Goal: Check status: Check status

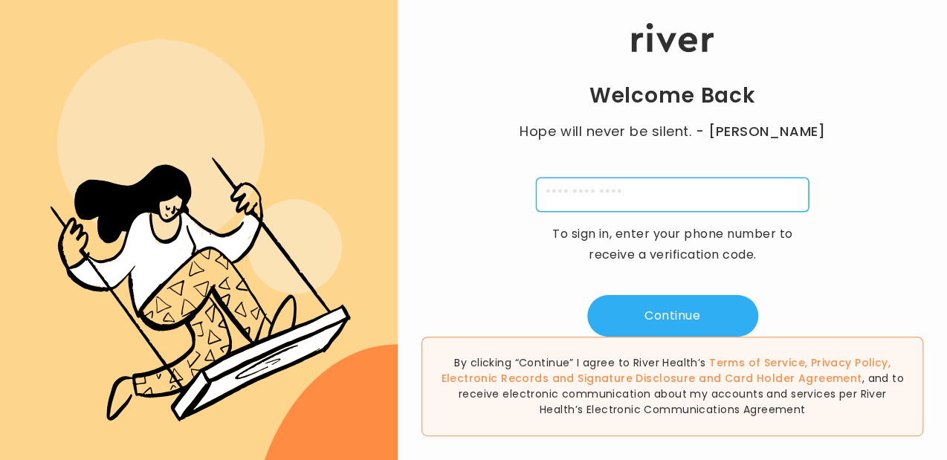
click at [680, 192] on input "tel" at bounding box center [672, 195] width 273 height 34
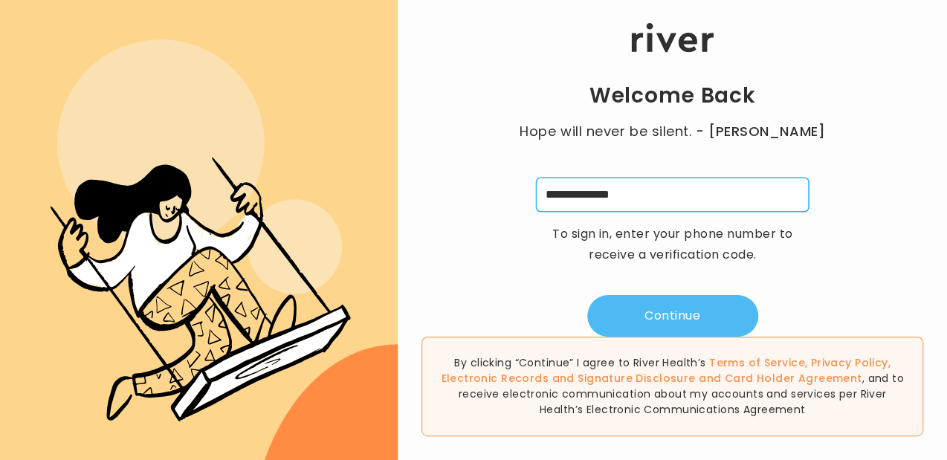
type input "**********"
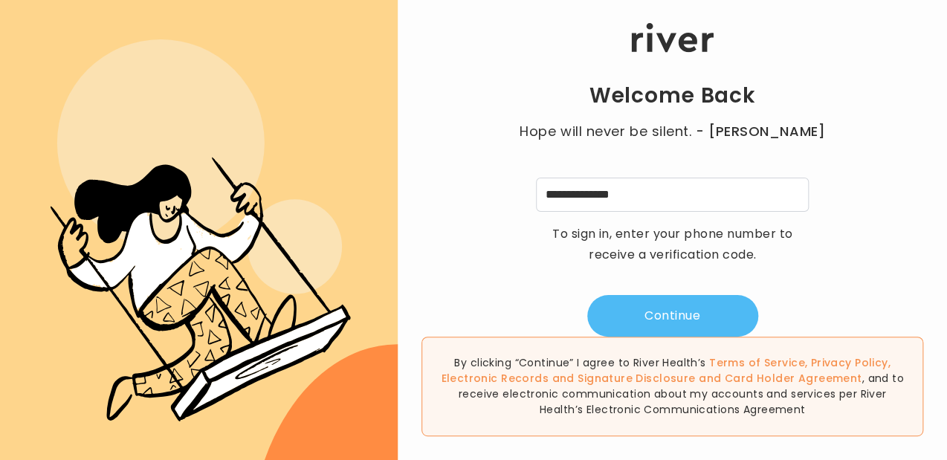
click at [664, 306] on button "Continue" at bounding box center [672, 316] width 171 height 42
type input "*"
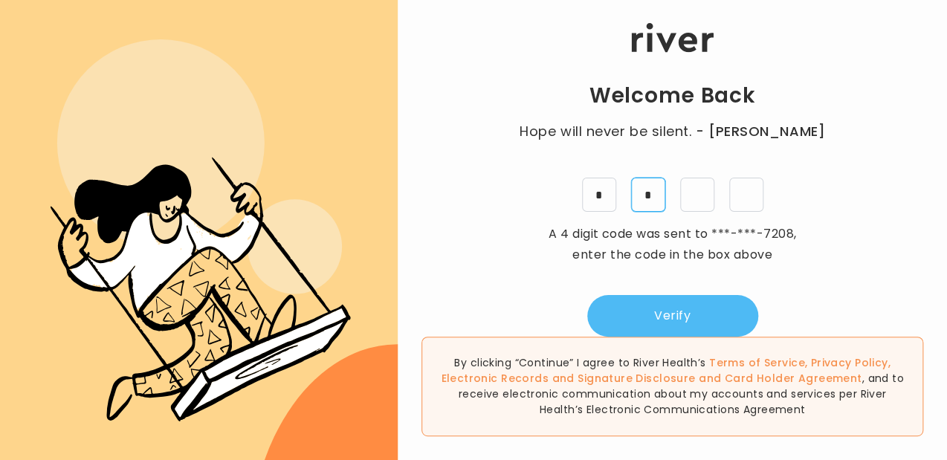
type input "*"
click at [678, 311] on button "Verify" at bounding box center [672, 316] width 171 height 42
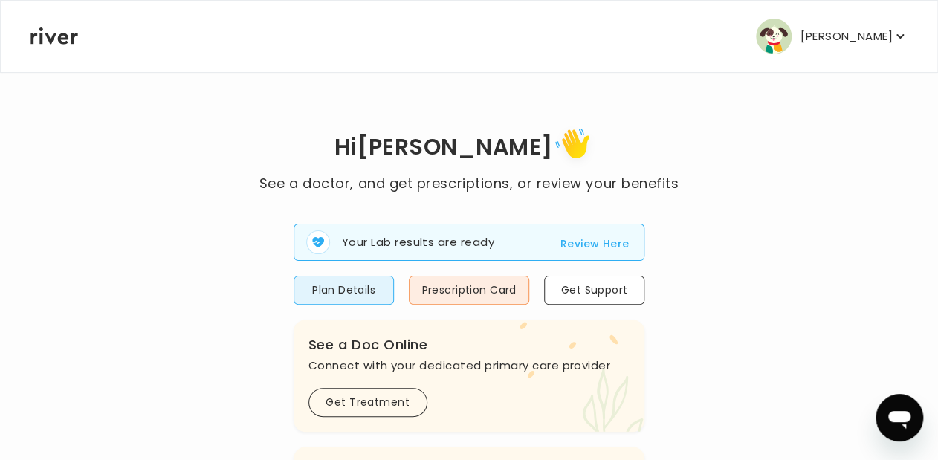
click at [601, 244] on button "Review Here" at bounding box center [595, 244] width 69 height 18
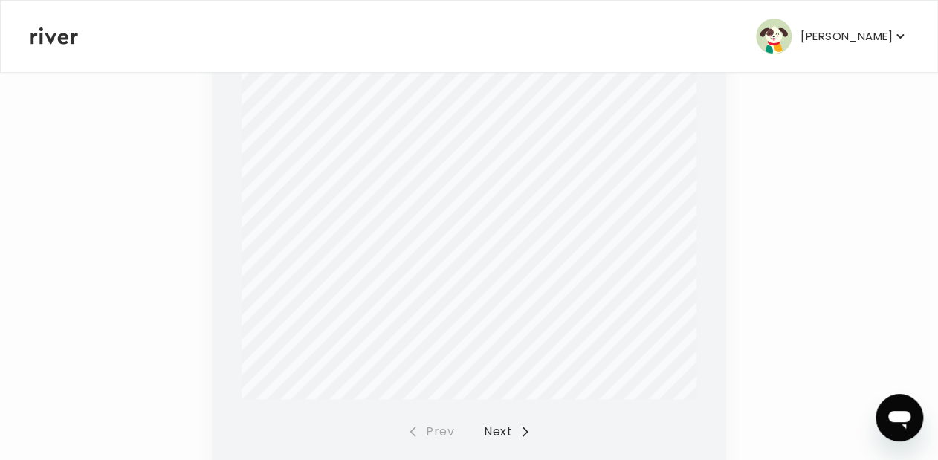
scroll to position [662, 0]
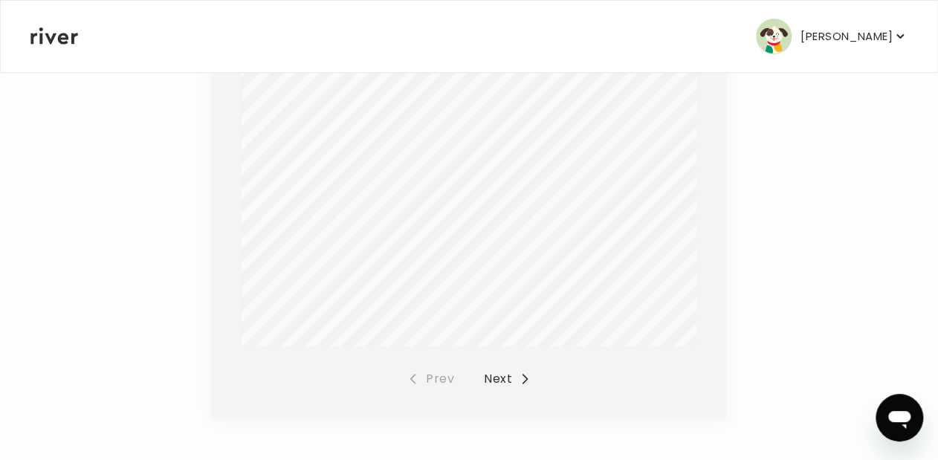
click at [500, 375] on button "Next" at bounding box center [507, 379] width 47 height 21
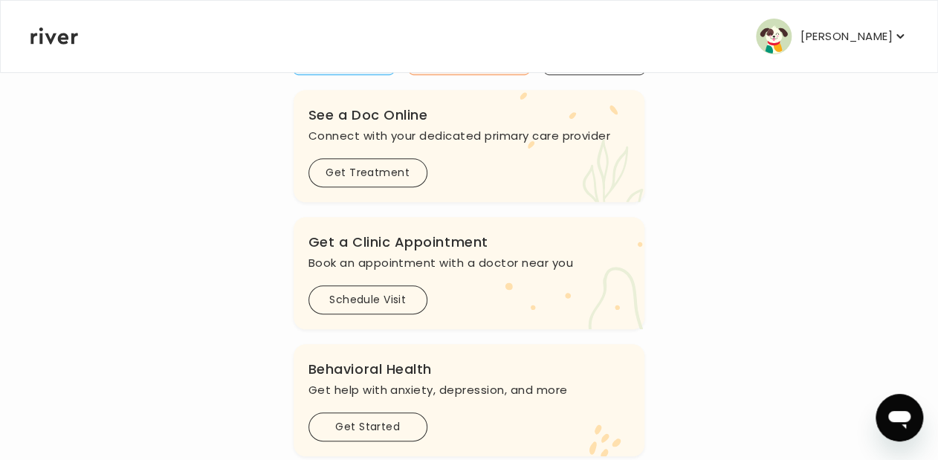
scroll to position [254, 0]
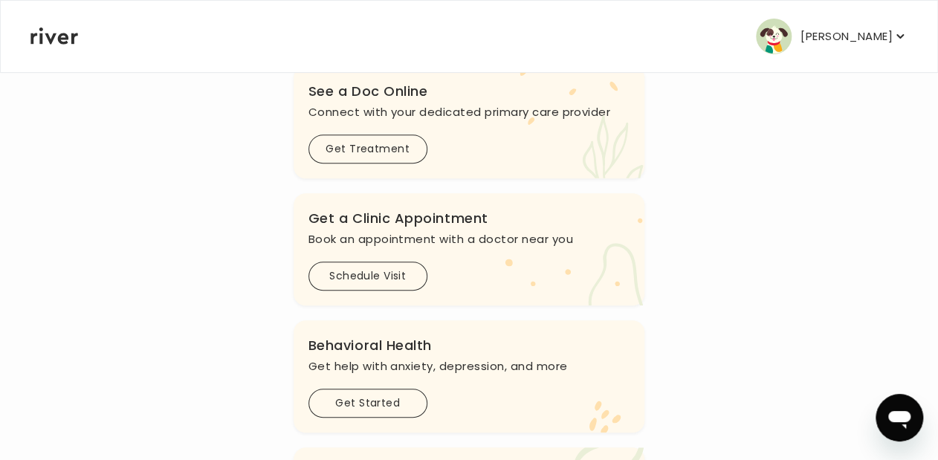
click at [898, 39] on icon "button" at bounding box center [900, 36] width 15 height 15
click at [245, 223] on div "Hi [PERSON_NAME] See a doctor, and get prescriptions, or review your benefits Y…" at bounding box center [469, 278] width 879 height 817
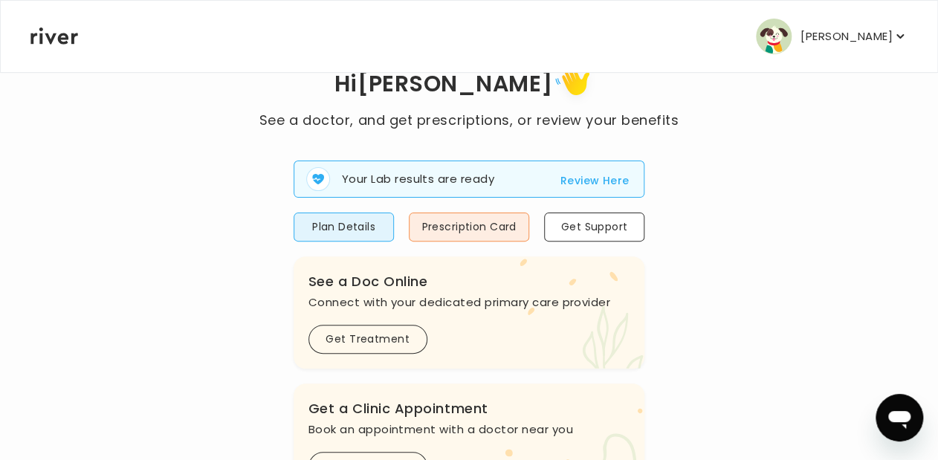
scroll to position [16, 0]
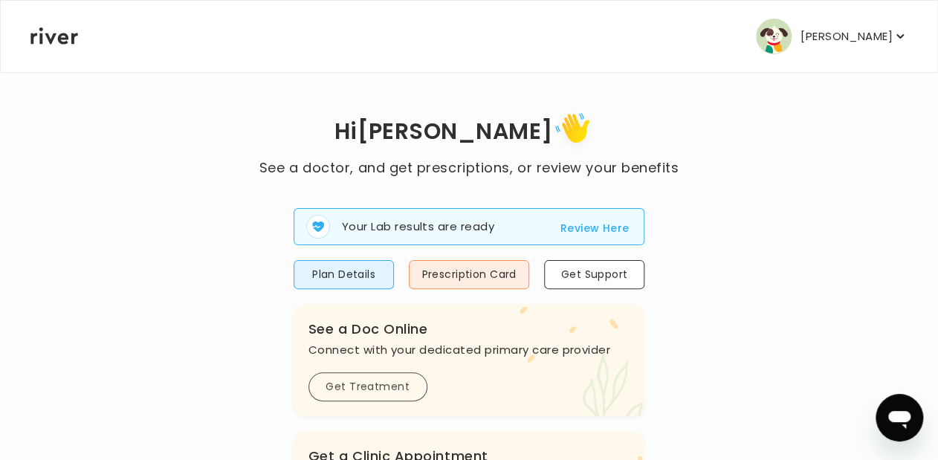
click at [371, 395] on button "Get Treatment" at bounding box center [368, 386] width 119 height 29
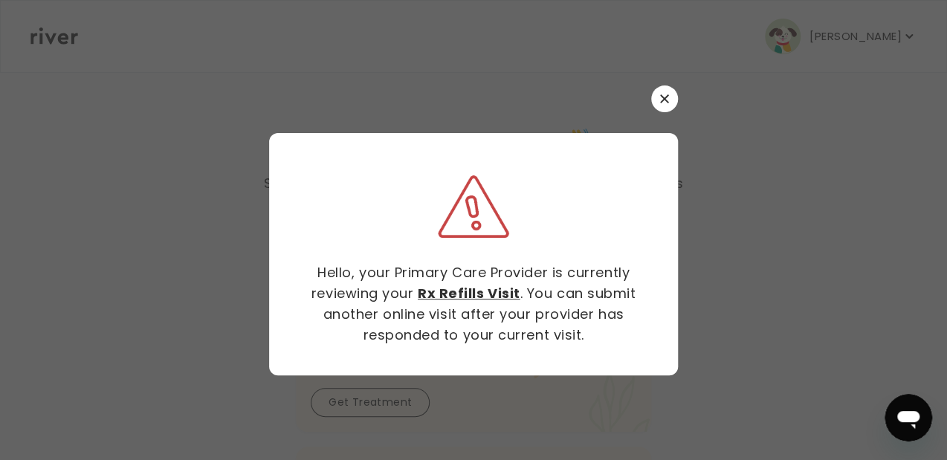
click at [662, 98] on icon "button" at bounding box center [664, 98] width 9 height 9
